Goal: Task Accomplishment & Management: Use online tool/utility

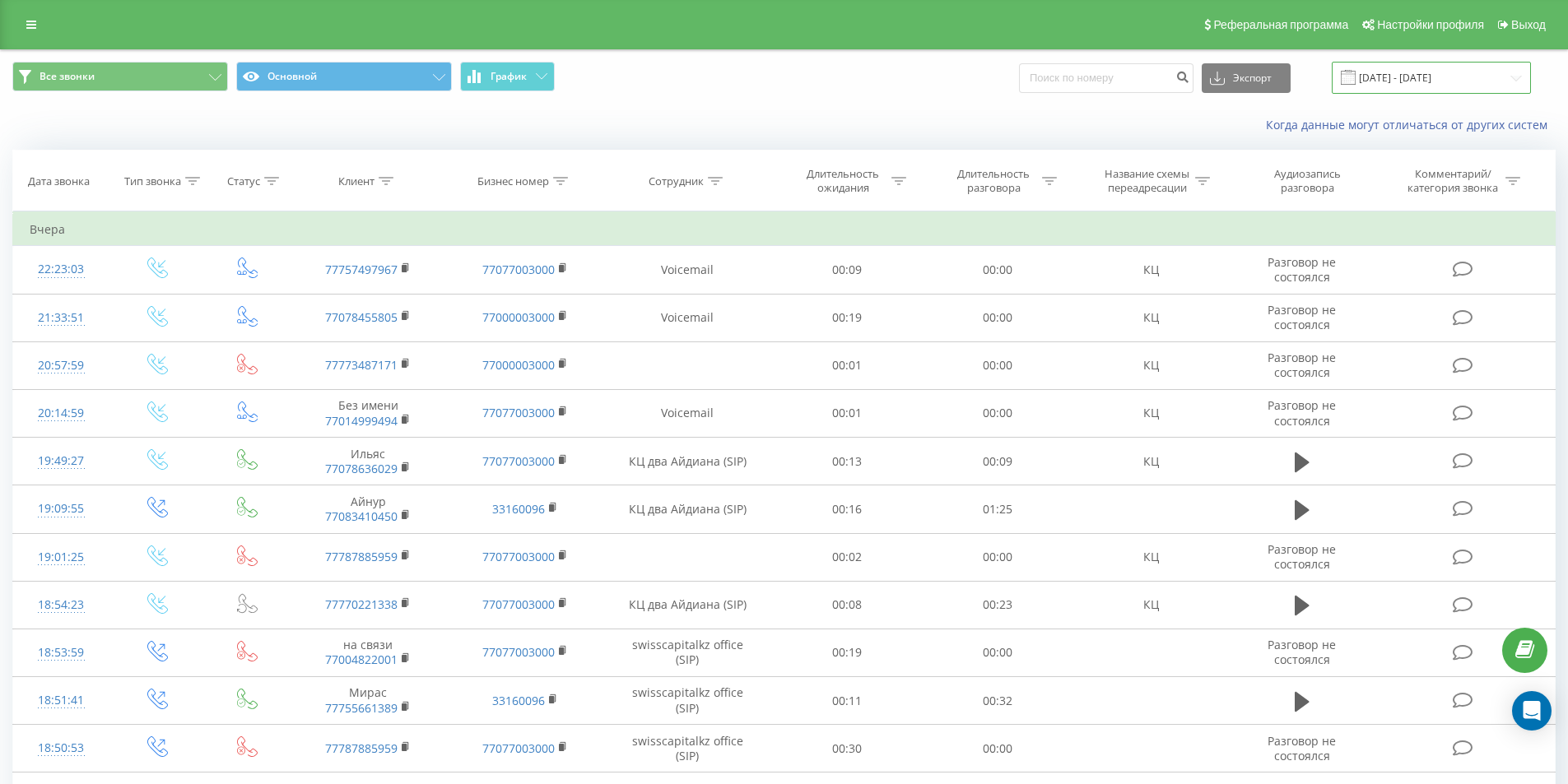
click at [1416, 73] on input "22.08.2025 - 22.09.2025" at bounding box center [1431, 77] width 200 height 32
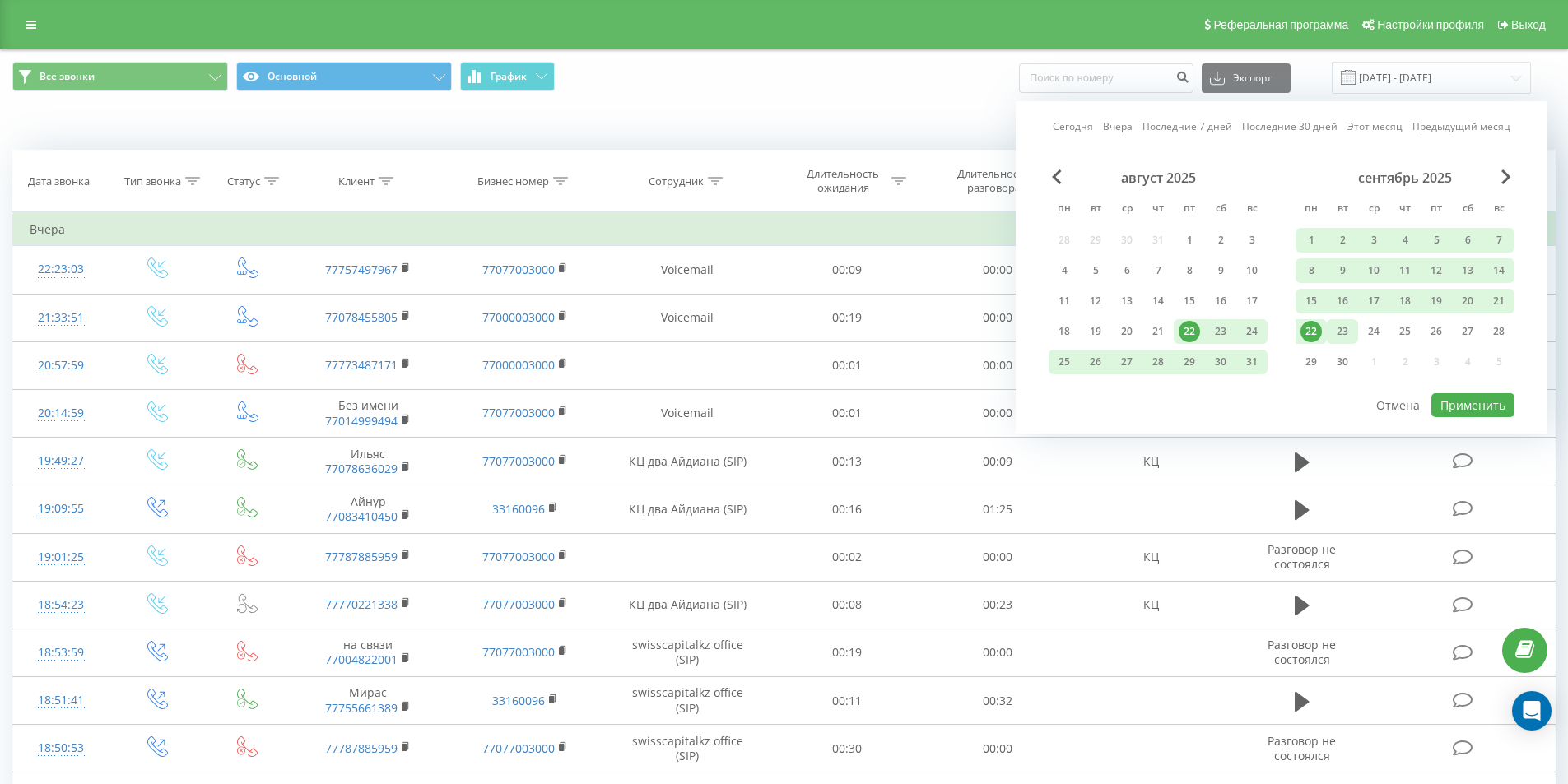
click at [1349, 324] on div "23" at bounding box center [1342, 331] width 21 height 21
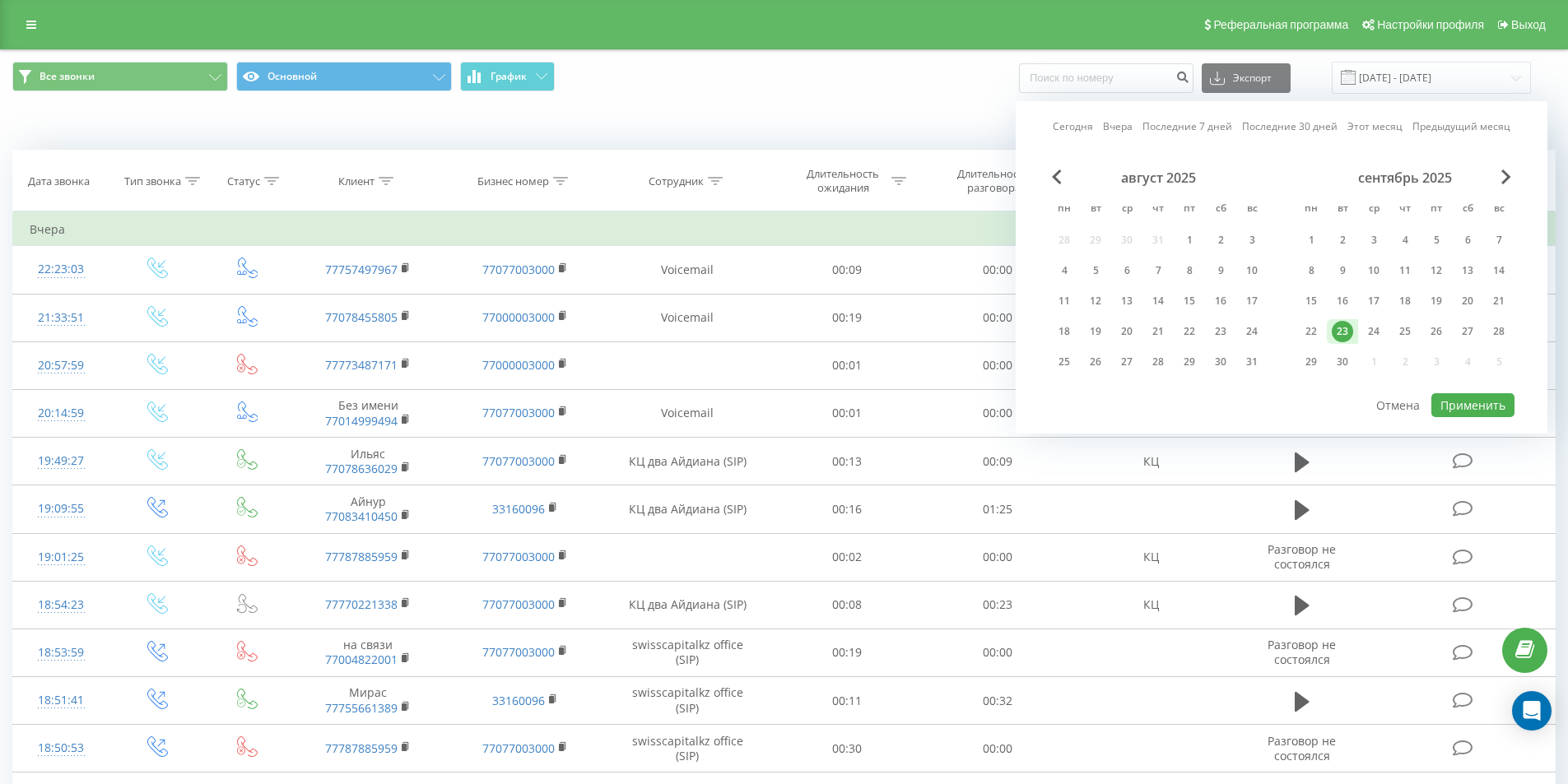
click at [1349, 324] on div "23" at bounding box center [1342, 331] width 21 height 21
click at [1486, 406] on button "Применить" at bounding box center [1472, 405] width 83 height 24
type input "[DATE] - [DATE]"
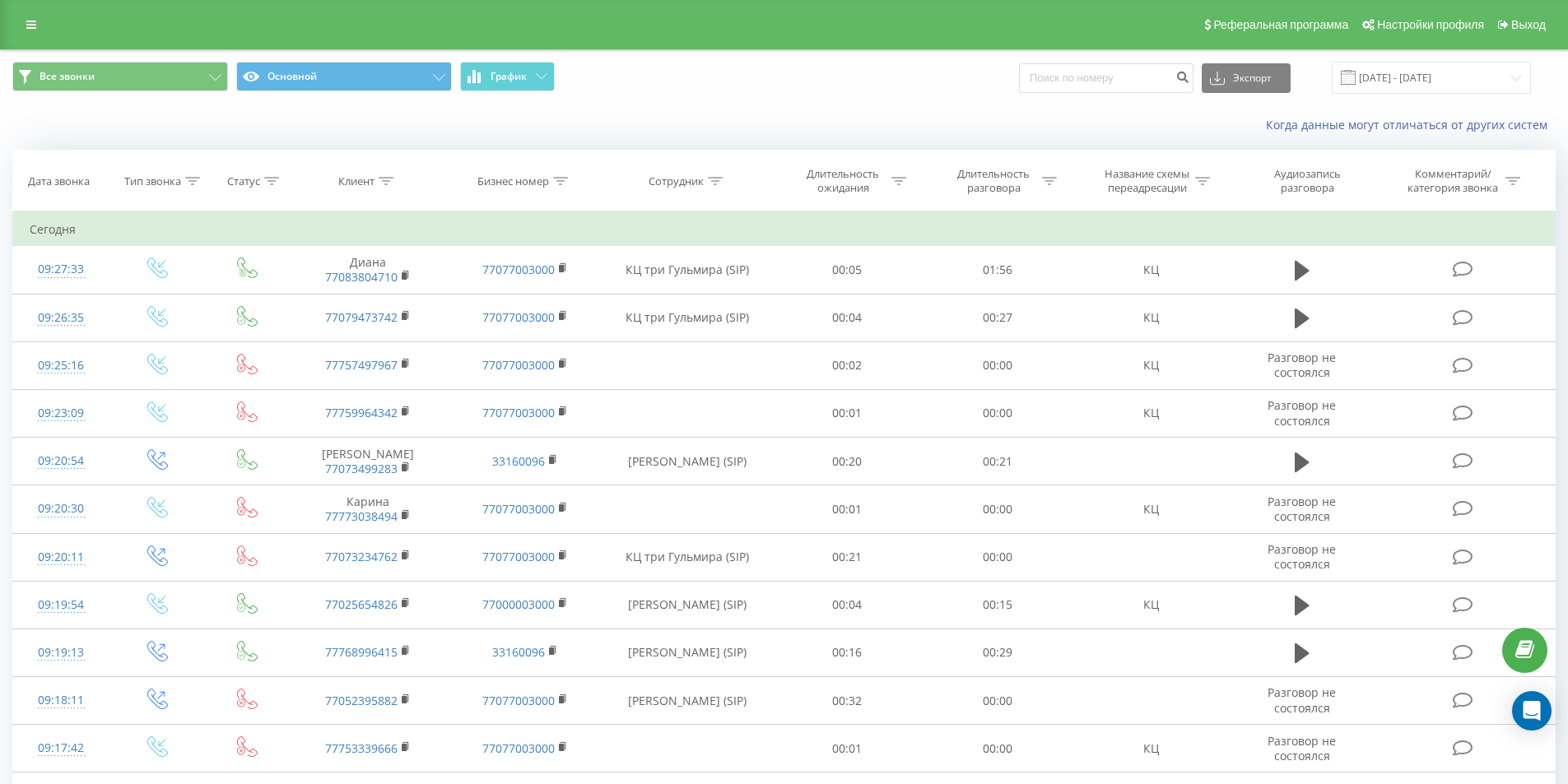
click at [1082, 115] on div "Когда данные могут отличаться от других систем" at bounding box center [784, 125] width 1566 height 40
click at [1254, 87] on button "Экспорт" at bounding box center [1246, 78] width 89 height 30
click at [1251, 128] on div ".xls" at bounding box center [1246, 138] width 87 height 30
click at [1541, 714] on icon "Open Intercom Messenger" at bounding box center [1532, 711] width 21 height 21
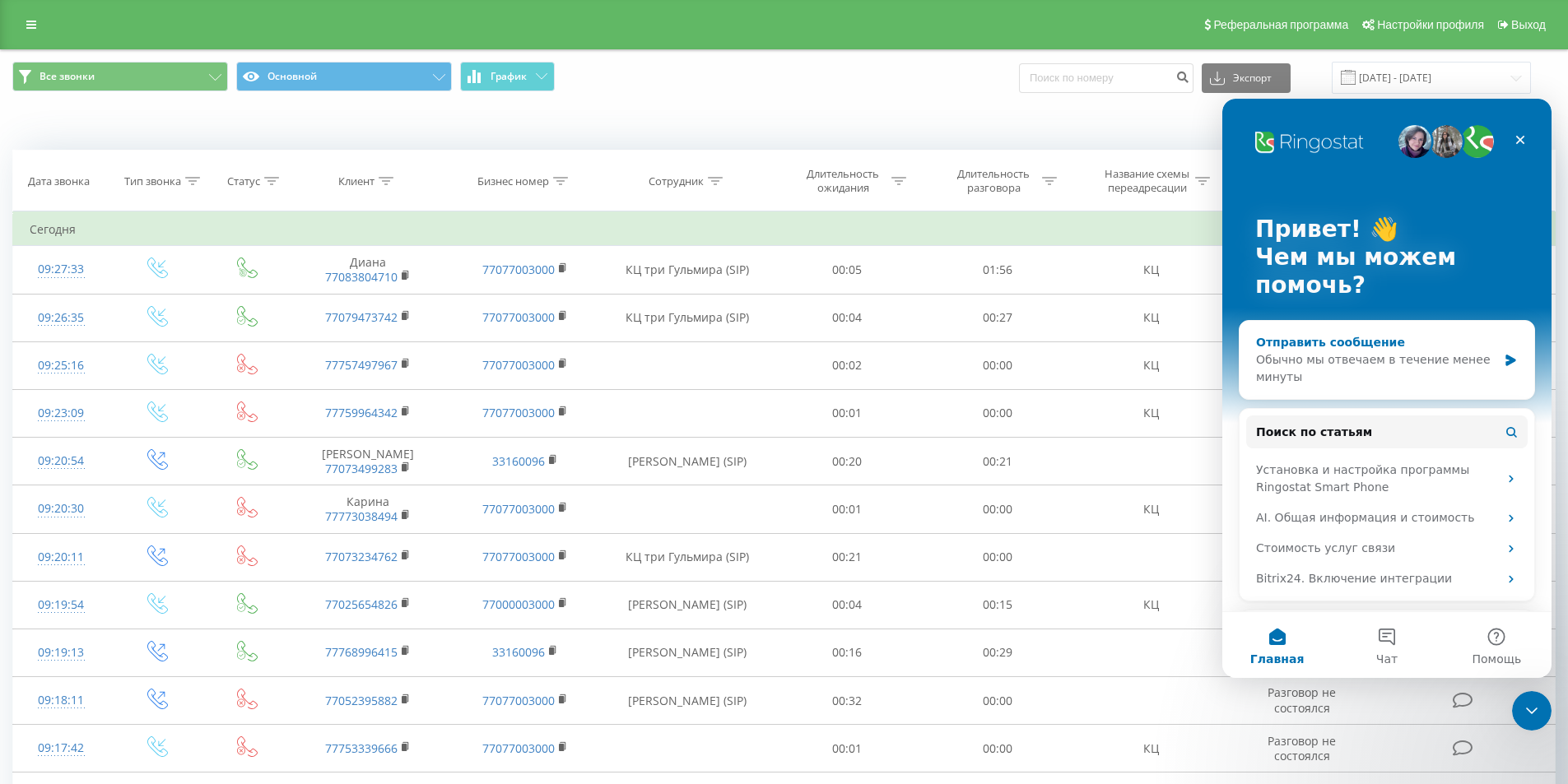
click at [1401, 373] on div "Обычно мы отвечаем в течение менее минуты" at bounding box center [1376, 369] width 242 height 35
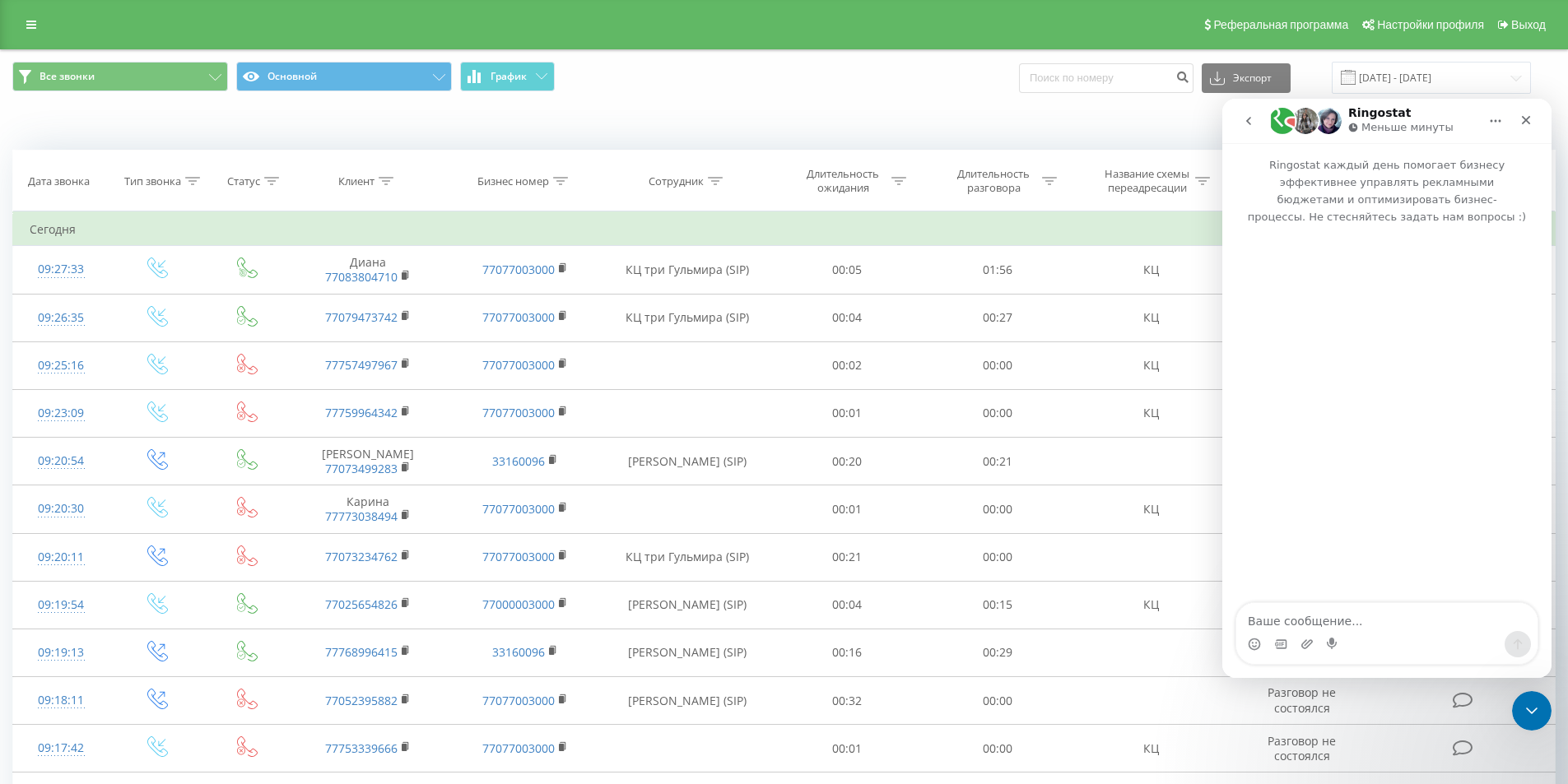
click at [1388, 614] on textarea "Ваше сообщение..." at bounding box center [1387, 617] width 301 height 28
click at [1322, 605] on textarea "доброе утро! после 09:27 Рингостат перестал записывать звонки, можете помочь?" at bounding box center [1387, 609] width 301 height 45
click at [1492, 631] on div "доброе утро! на дату 23.09 после 09:27 Рингостат перестал записывать звонки, мо…" at bounding box center [1387, 617] width 301 height 94
click at [1497, 624] on textarea "доброе утро! на дату 23.09 после 09:27 Рингостат перестал записывать звонки, мо…" at bounding box center [1387, 601] width 301 height 61
drag, startPoint x: 1497, startPoint y: 624, endPoint x: 1415, endPoint y: 621, distance: 82.1
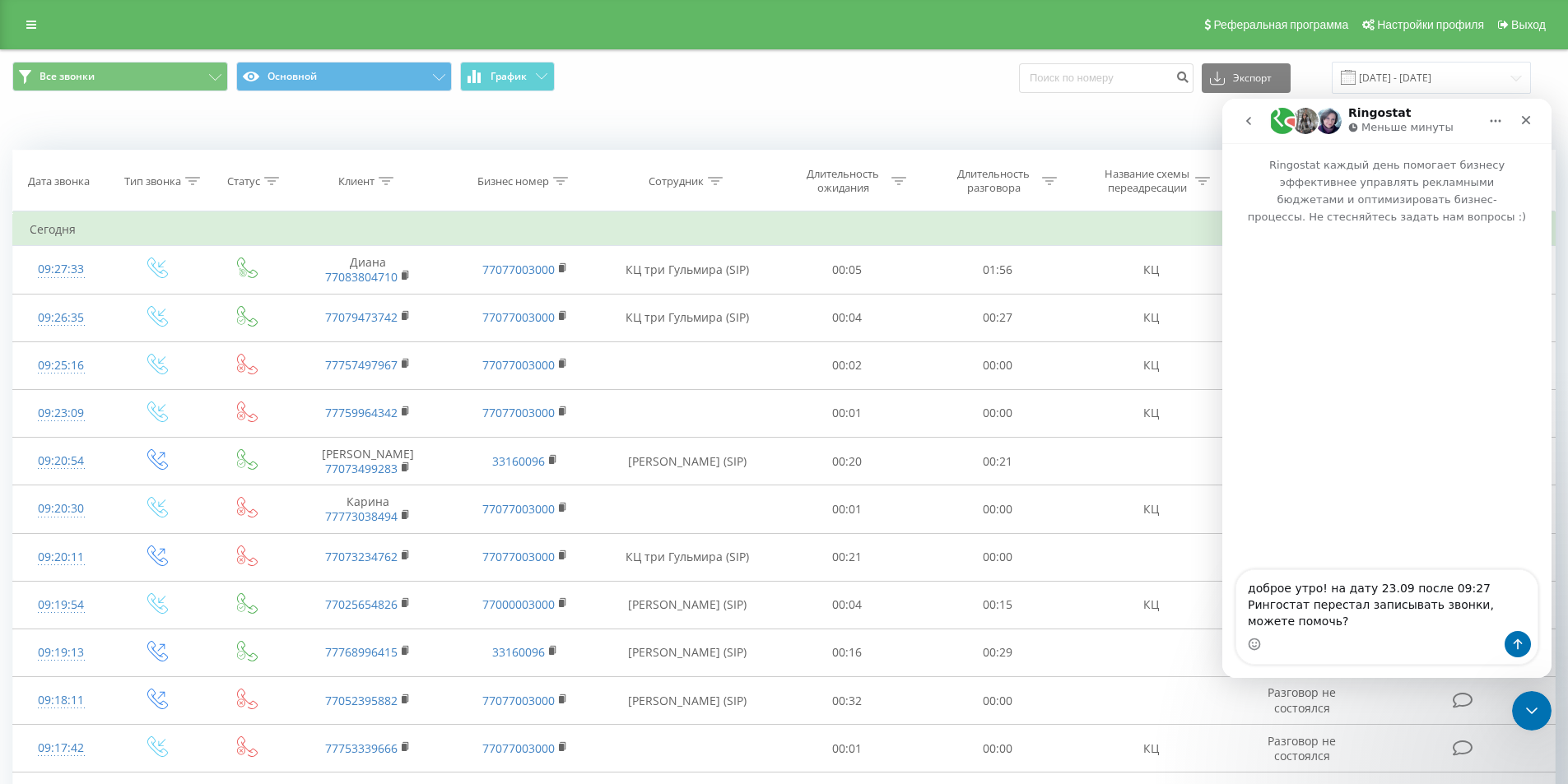
click at [1415, 621] on textarea "доброе утро! на дату 23.09 после 09:27 Рингостат перестал записывать звонки, мо…" at bounding box center [1387, 601] width 301 height 61
type textarea "доброе утро! на дату 23.09 после 09:27 Рингостат перестал записывать звонки, пр…"
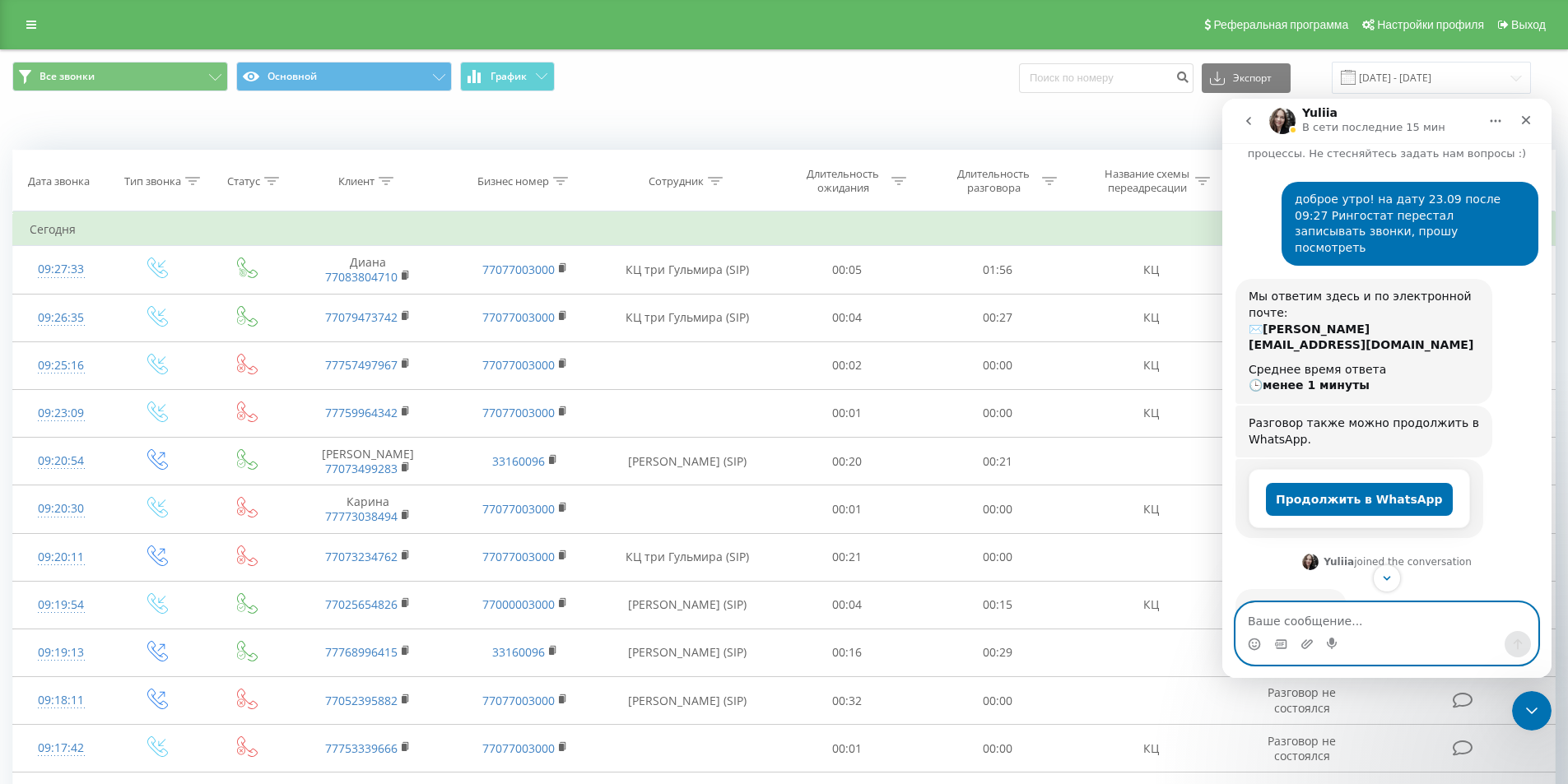
scroll to position [124, 0]
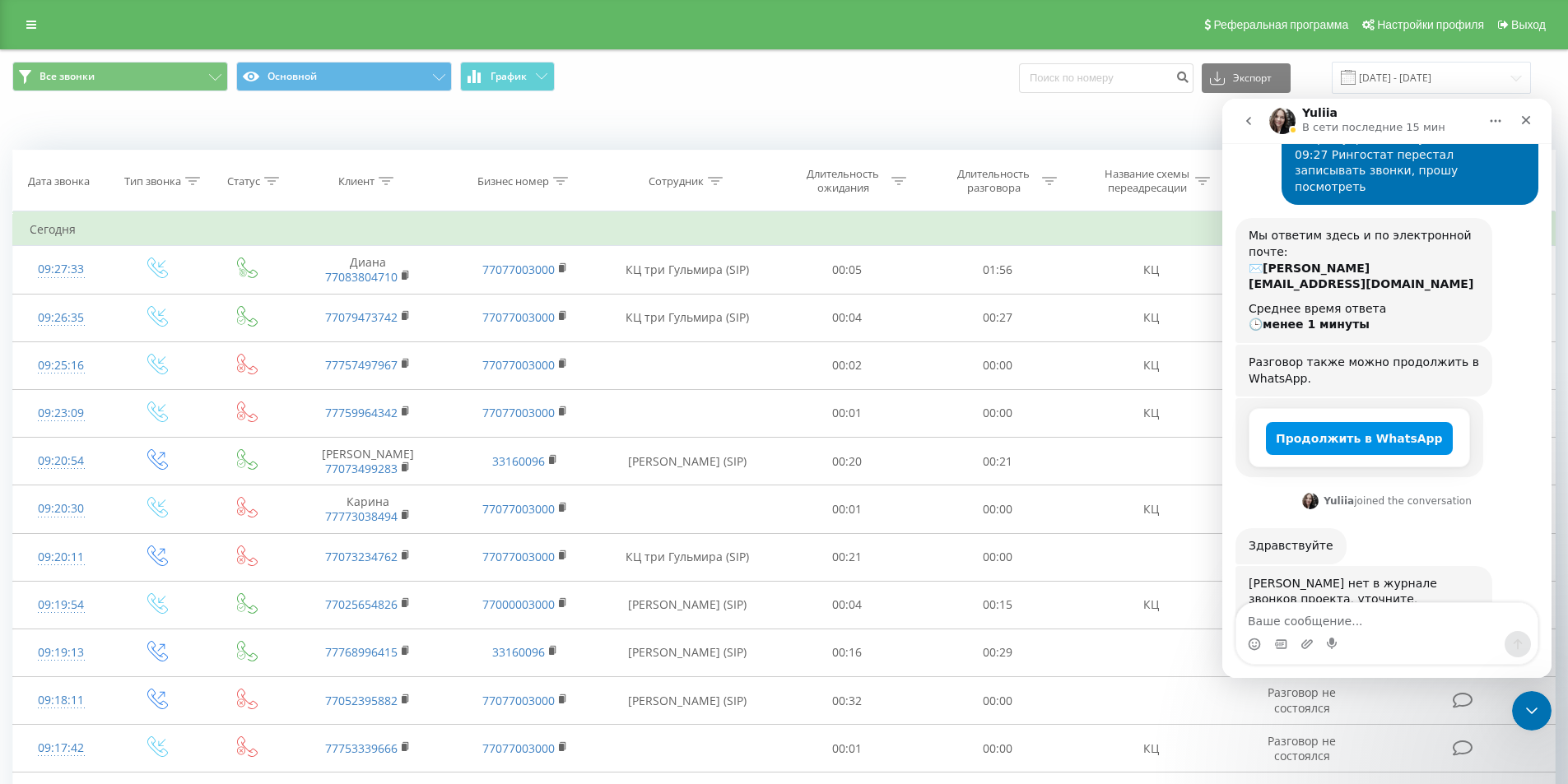
click at [1395, 422] on button "Продолжить в WhatsApp" at bounding box center [1359, 439] width 187 height 33
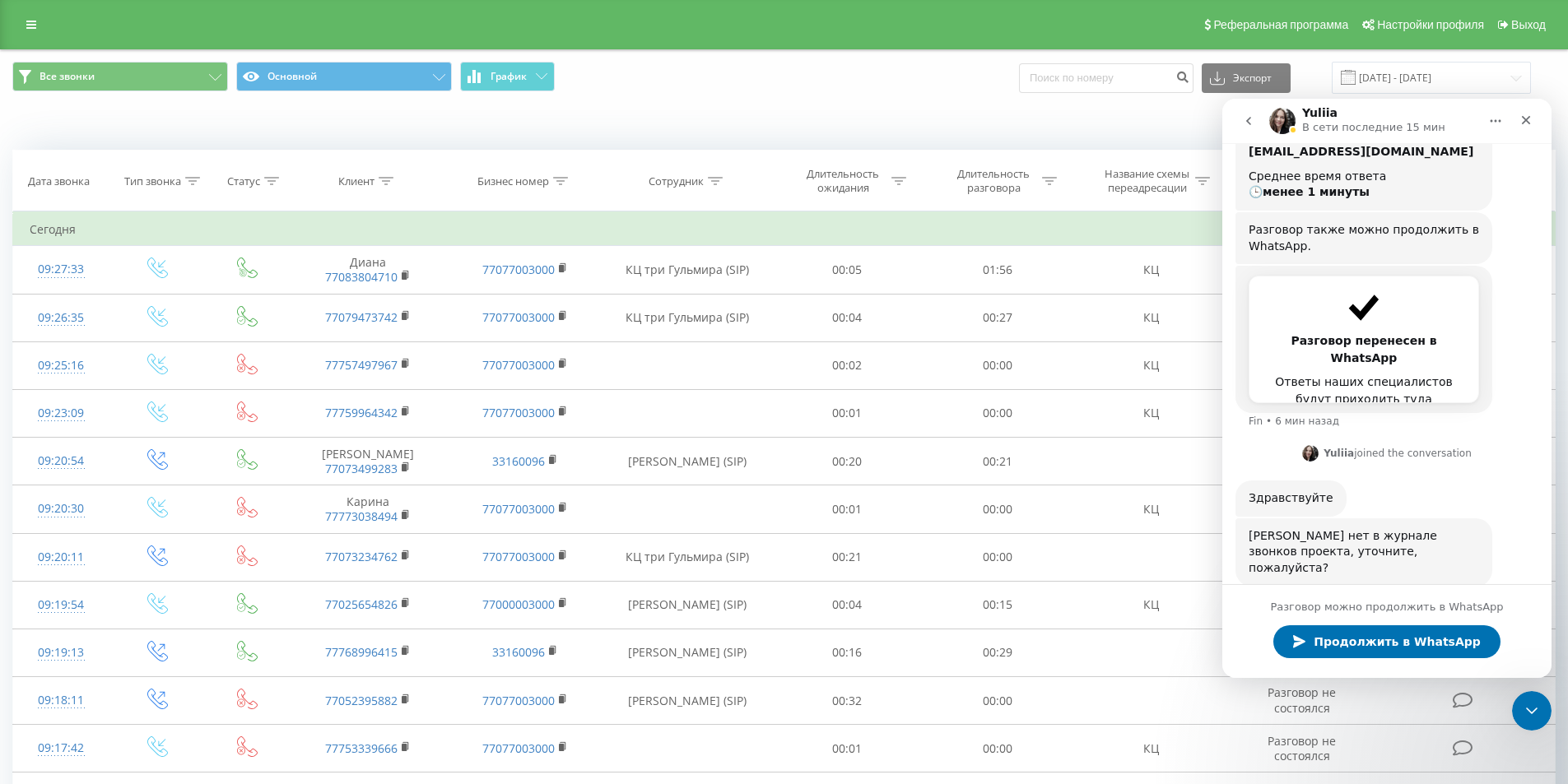
scroll to position [244, 0]
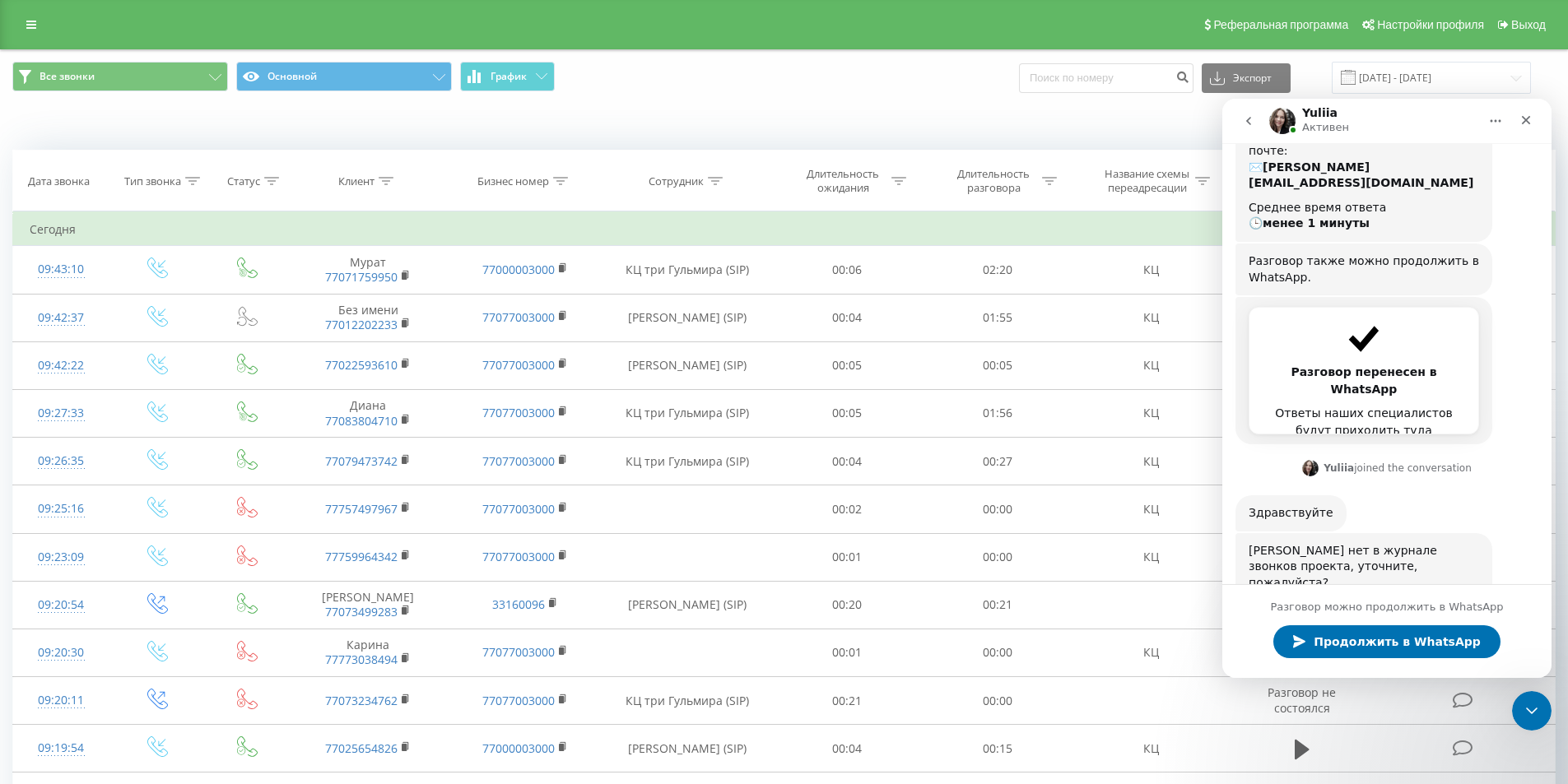
scroll to position [228, 0]
click at [33, 26] on icon at bounding box center [31, 25] width 10 height 12
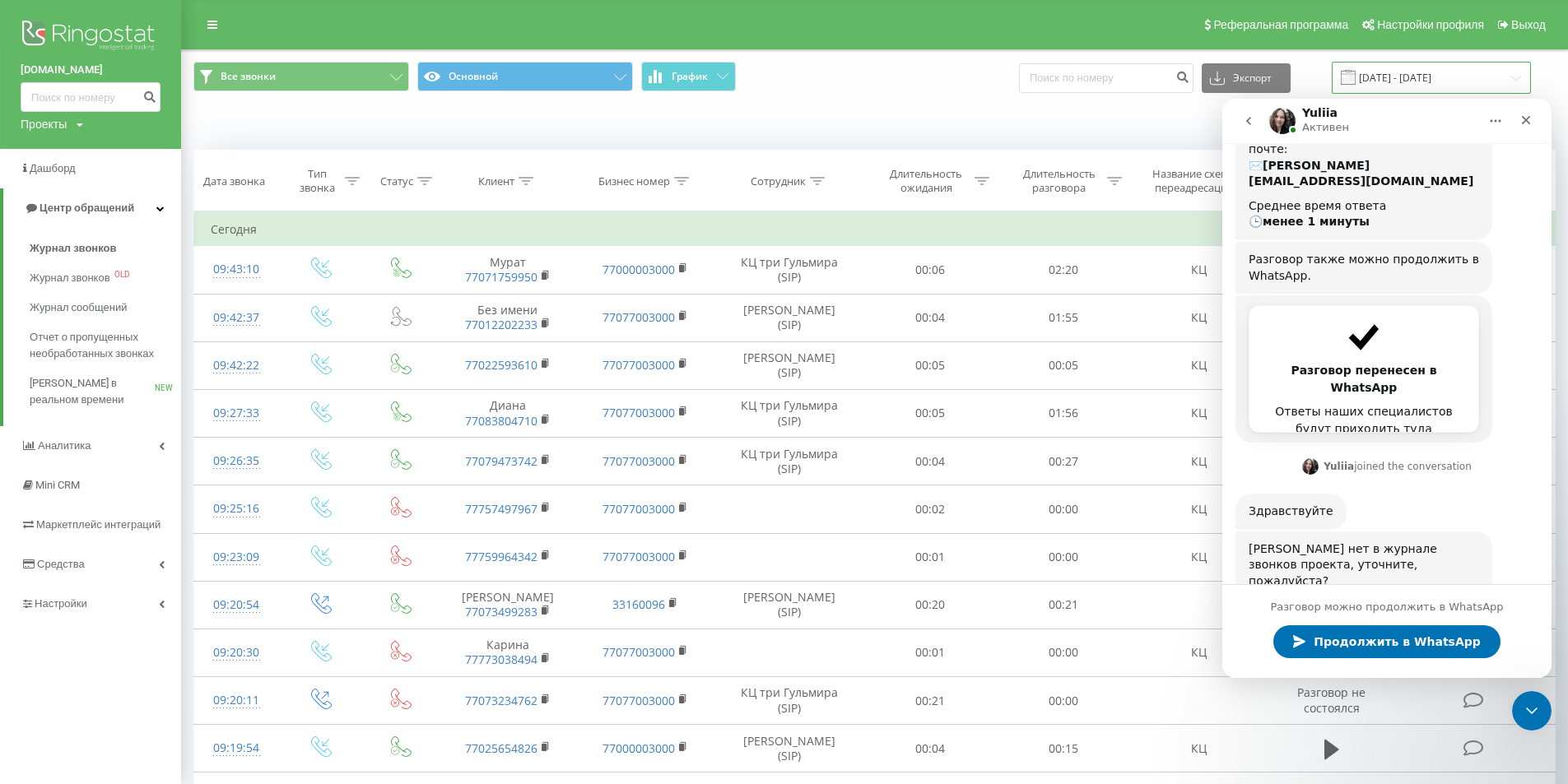
click at [1427, 72] on input "[DATE] - [DATE]" at bounding box center [1431, 77] width 200 height 32
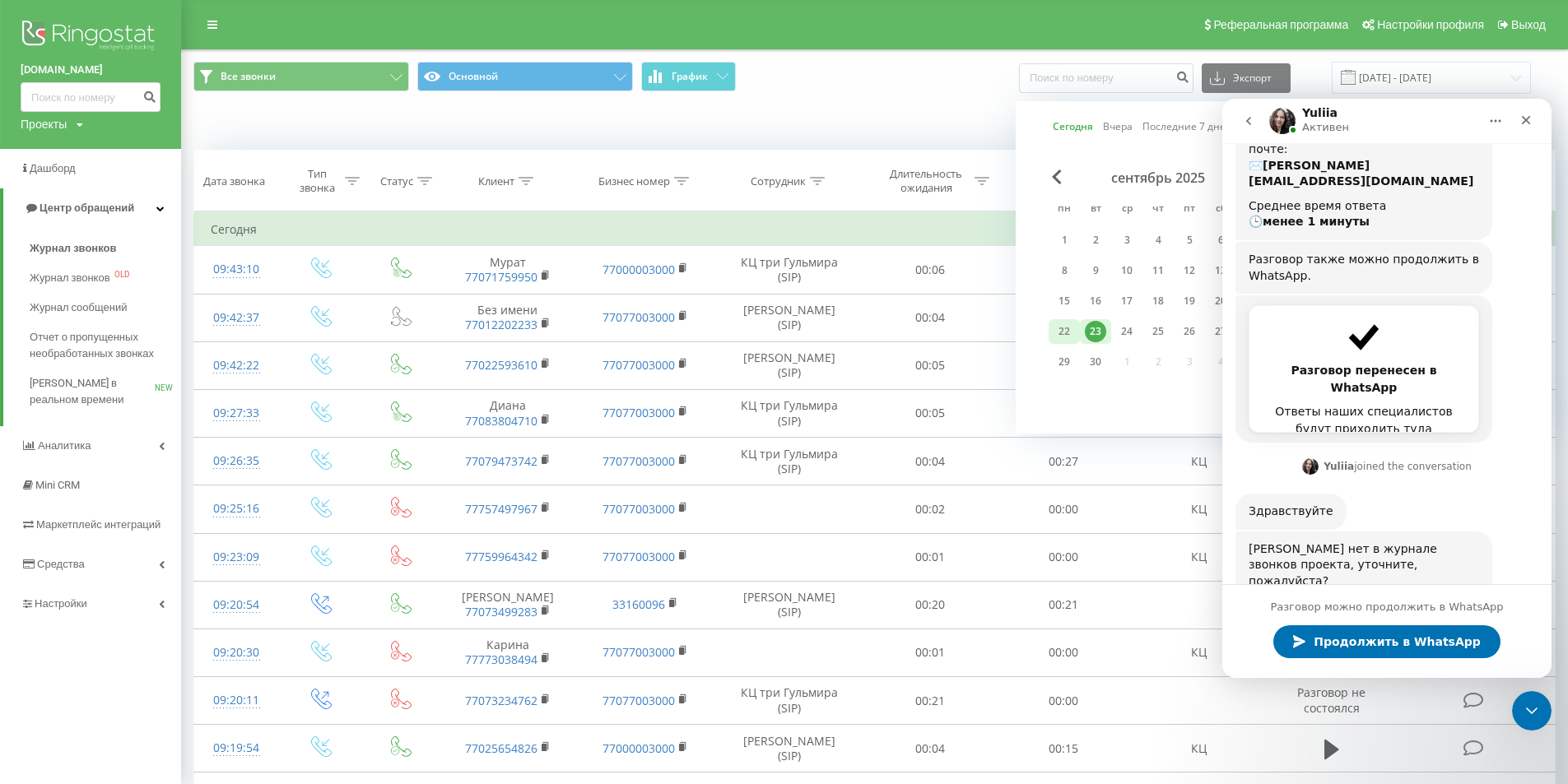
click at [1063, 330] on div "22" at bounding box center [1064, 331] width 21 height 21
click at [1063, 330] on div "22" at bounding box center [1064, 331] width 21 height 21
click at [1525, 120] on icon "Закрыть" at bounding box center [1526, 120] width 9 height 9
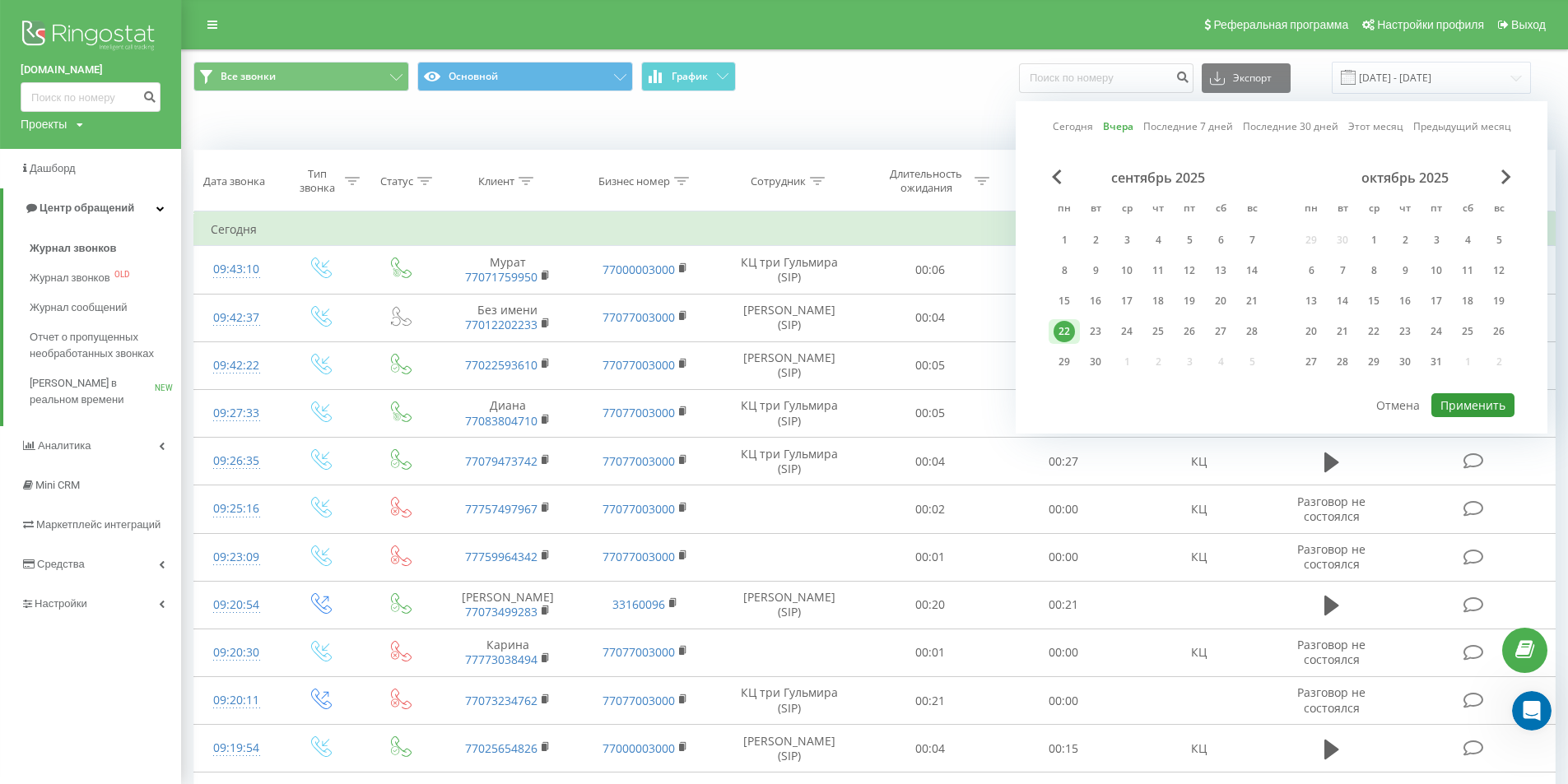
click at [1463, 401] on button "Применить" at bounding box center [1472, 405] width 83 height 24
type input "[DATE] - [DATE]"
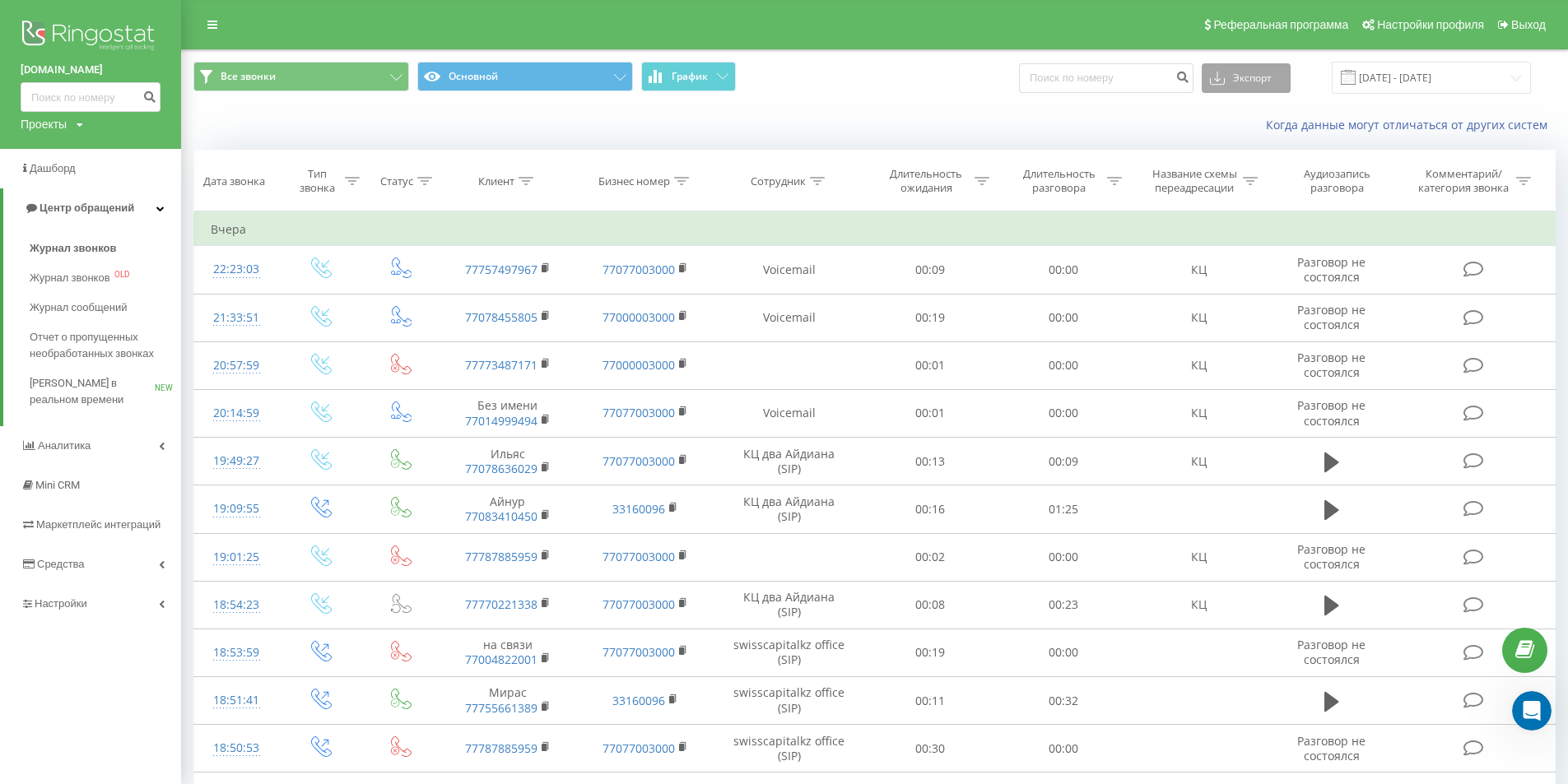
click at [1261, 87] on button "Экспорт" at bounding box center [1246, 78] width 89 height 30
click at [1234, 140] on span ".xls" at bounding box center [1225, 138] width 18 height 16
